Goal: Information Seeking & Learning: Learn about a topic

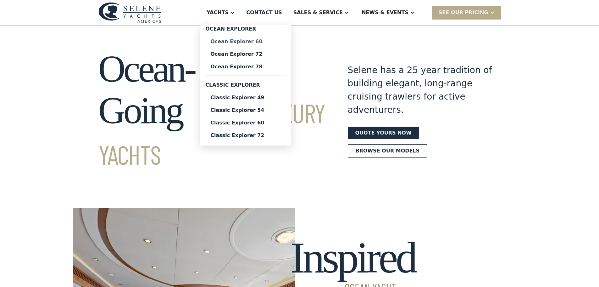
click at [268, 39] on div "Ocean Explorer 60" at bounding box center [245, 41] width 70 height 5
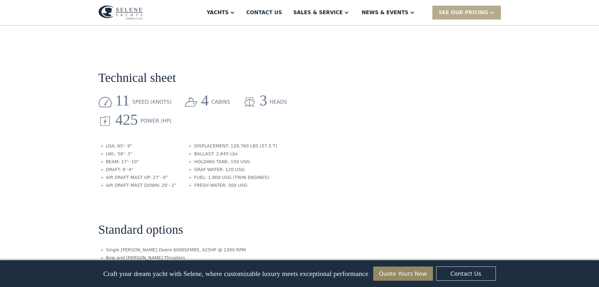
scroll to position [944, 0]
